Goal: Check status: Check status

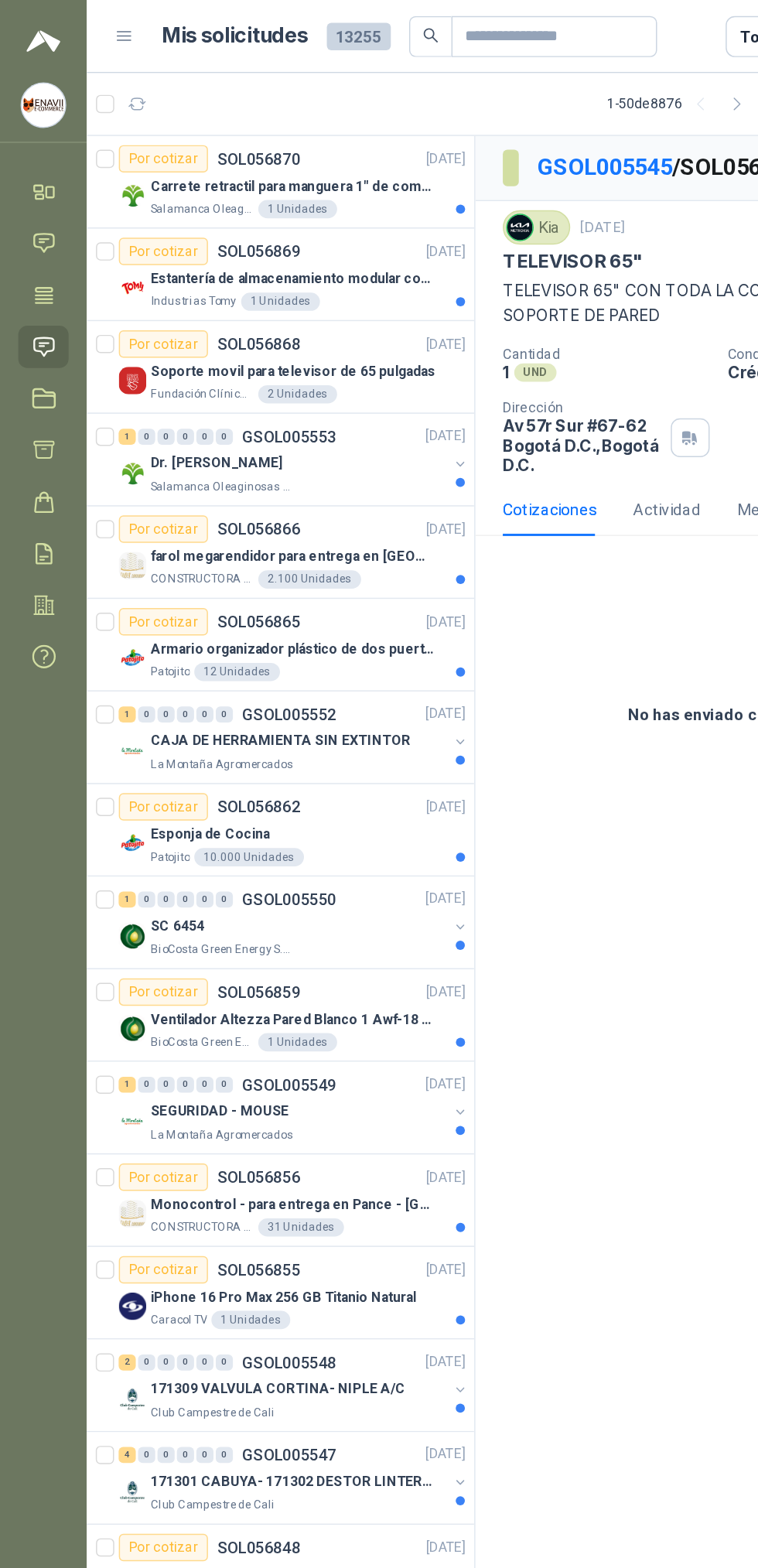
scroll to position [0, 2]
